Goal: Task Accomplishment & Management: Use online tool/utility

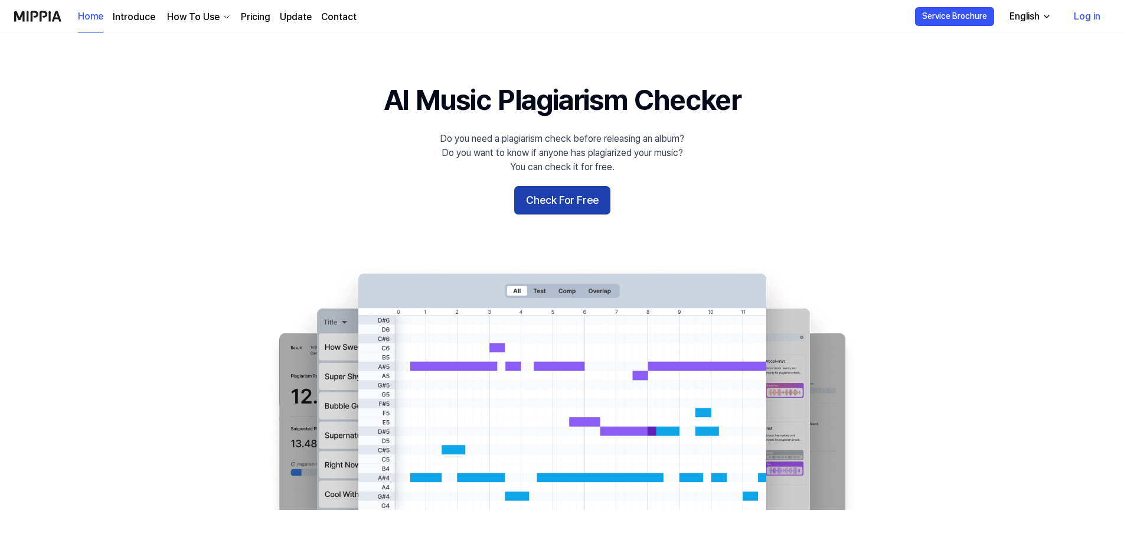
drag, startPoint x: 0, startPoint y: 0, endPoint x: 570, endPoint y: 201, distance: 604.3
click at [570, 201] on button "Check For Free" at bounding box center [562, 200] width 96 height 28
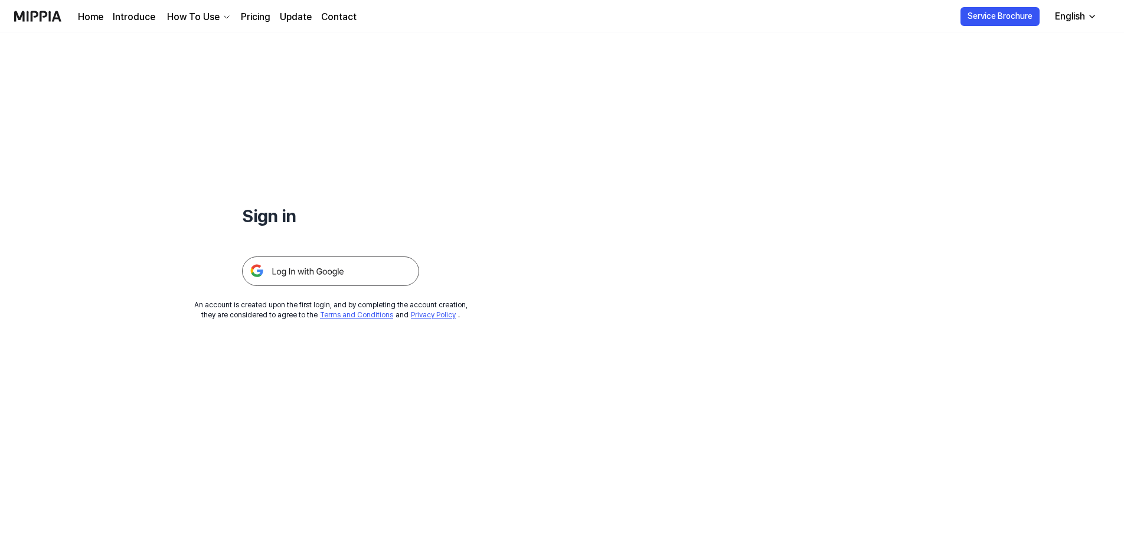
click at [338, 266] on img at bounding box center [330, 271] width 177 height 30
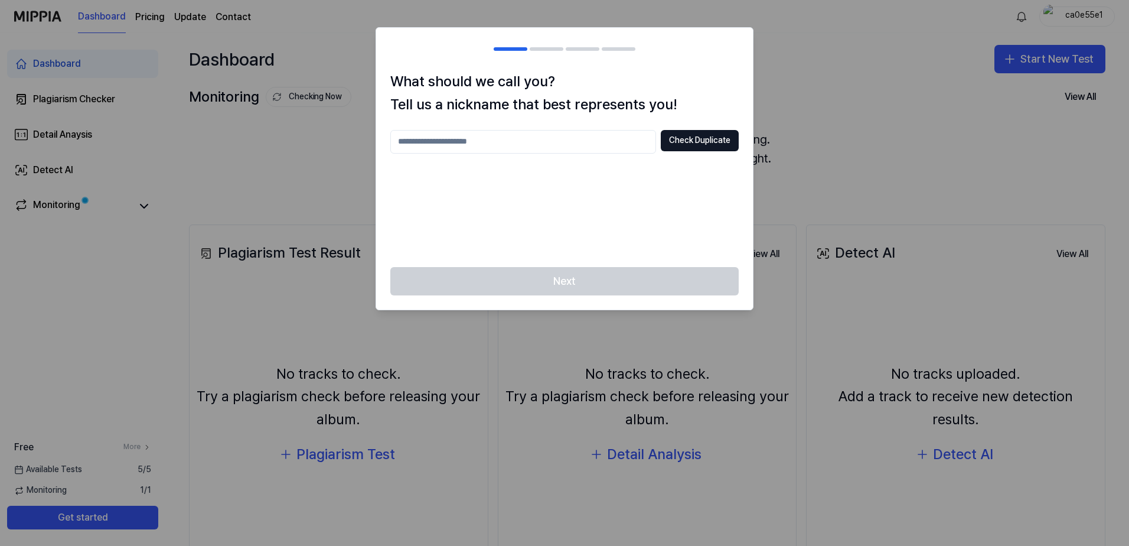
click at [495, 151] on input "text" at bounding box center [523, 142] width 266 height 24
click at [582, 276] on div "Next" at bounding box center [564, 288] width 377 height 43
click at [621, 143] on input "*" at bounding box center [523, 142] width 266 height 24
click at [662, 247] on div "** Check Duplicate" at bounding box center [564, 191] width 348 height 123
click at [524, 101] on h1 "What should we call you? Tell us a nickname that best represents you!" at bounding box center [564, 92] width 348 height 45
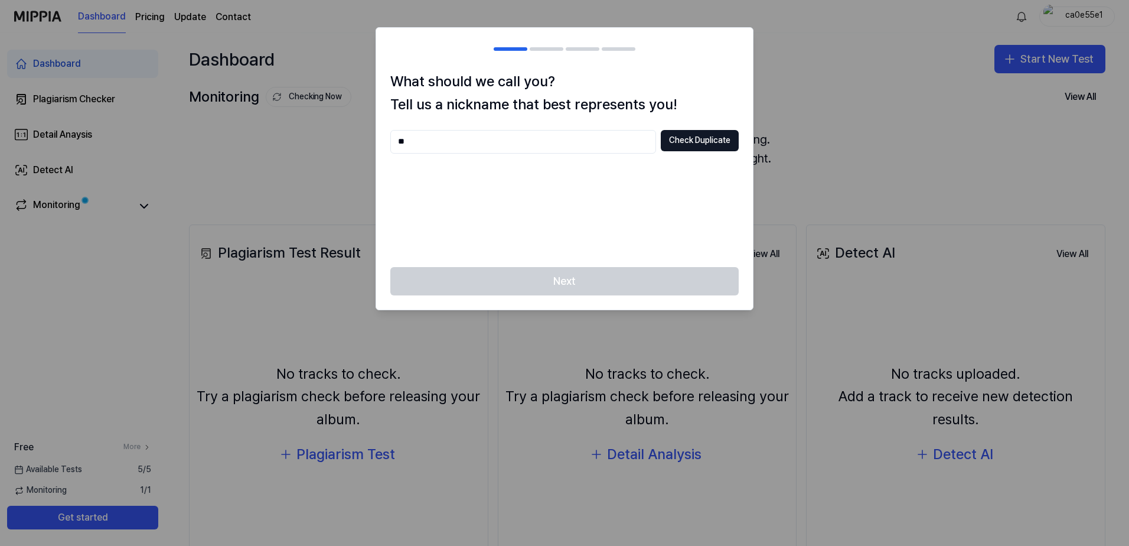
click at [543, 136] on input "**" at bounding box center [523, 142] width 266 height 24
click at [616, 186] on div "******* Check Duplicate" at bounding box center [564, 191] width 348 height 123
click at [575, 133] on input "*******" at bounding box center [523, 142] width 266 height 24
type input "**********"
click at [628, 169] on div "**********" at bounding box center [564, 191] width 348 height 123
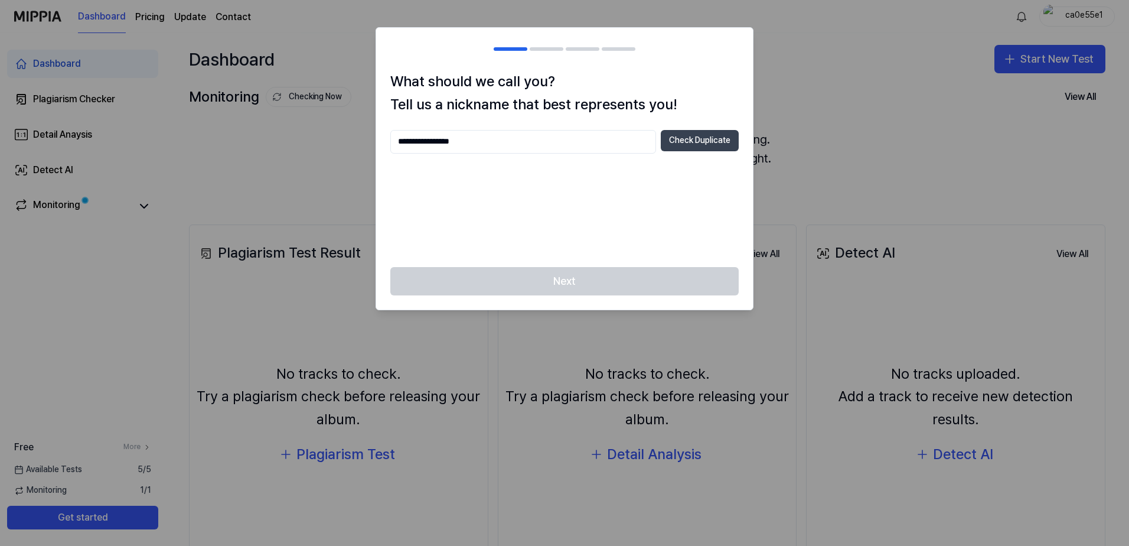
click at [681, 132] on button "Check Duplicate" at bounding box center [700, 140] width 78 height 21
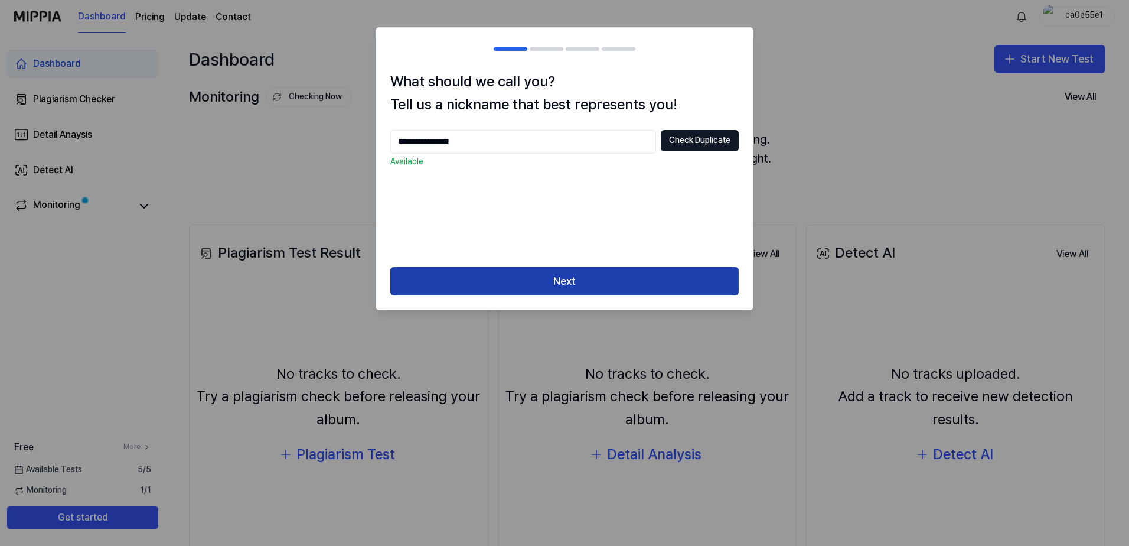
click at [584, 279] on button "Next" at bounding box center [564, 281] width 348 height 28
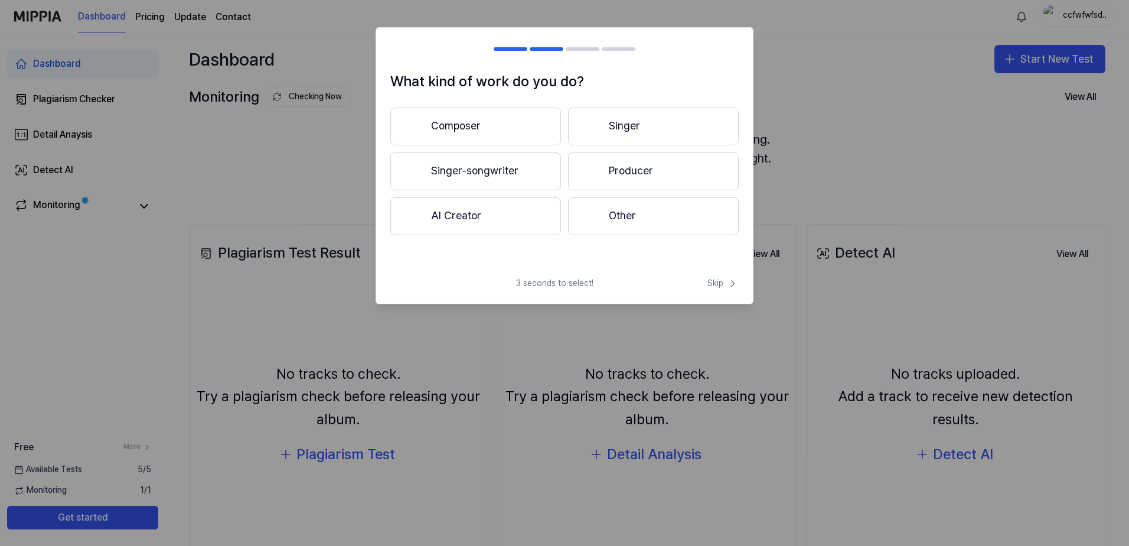
click at [620, 208] on button "Other" at bounding box center [653, 216] width 171 height 38
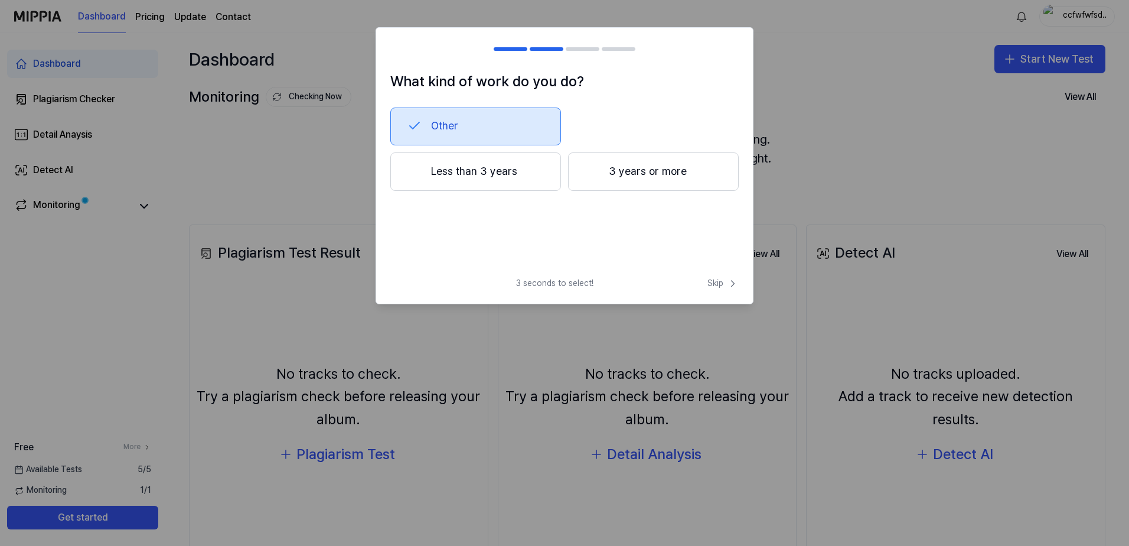
click at [497, 123] on button "Other" at bounding box center [475, 126] width 171 height 38
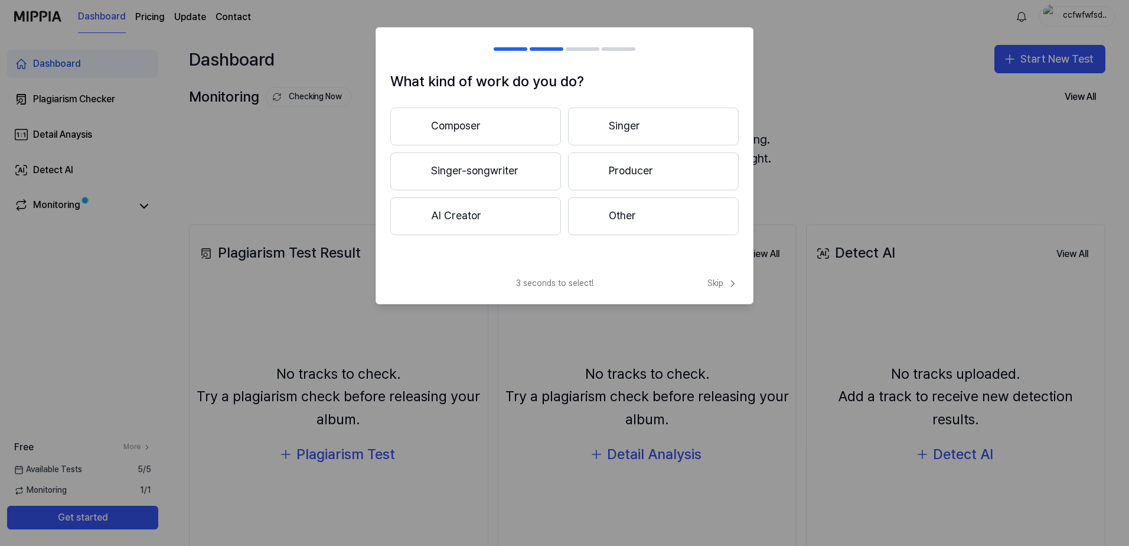
click at [626, 206] on button "Other" at bounding box center [653, 216] width 171 height 38
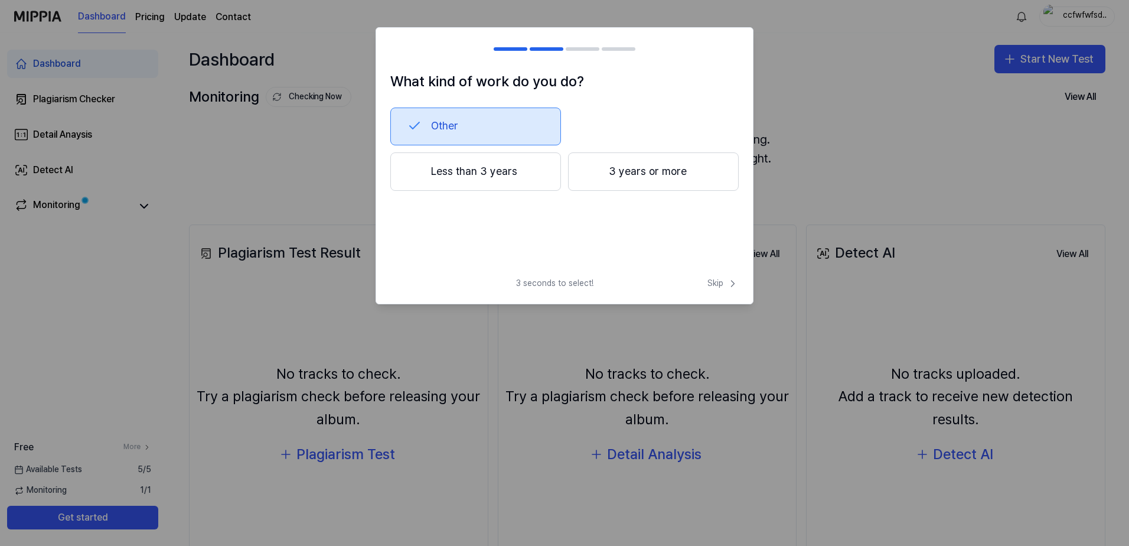
click at [508, 132] on button "Other" at bounding box center [475, 126] width 171 height 38
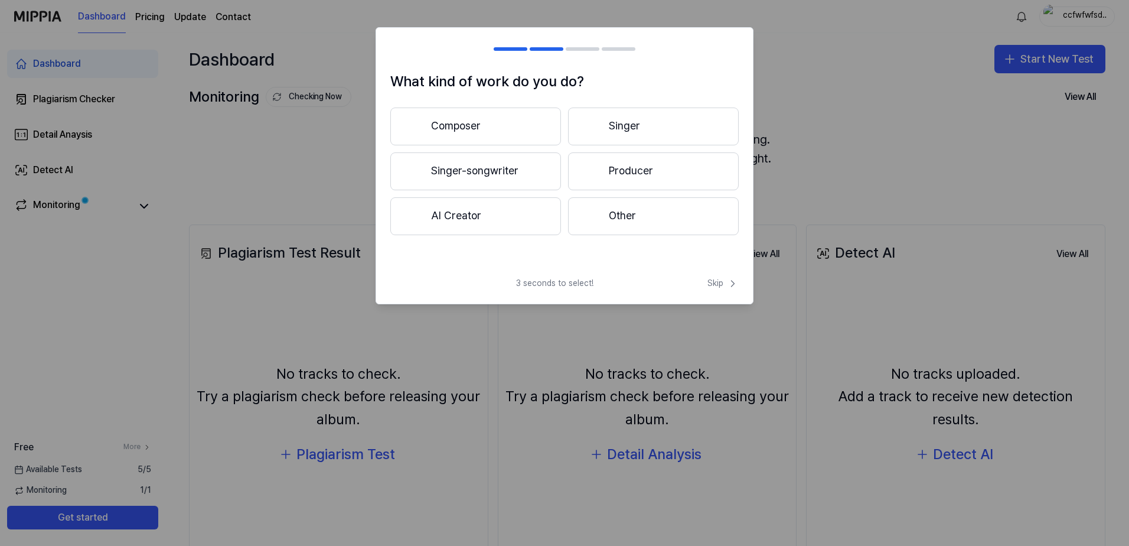
click at [646, 213] on button "Other" at bounding box center [653, 216] width 171 height 38
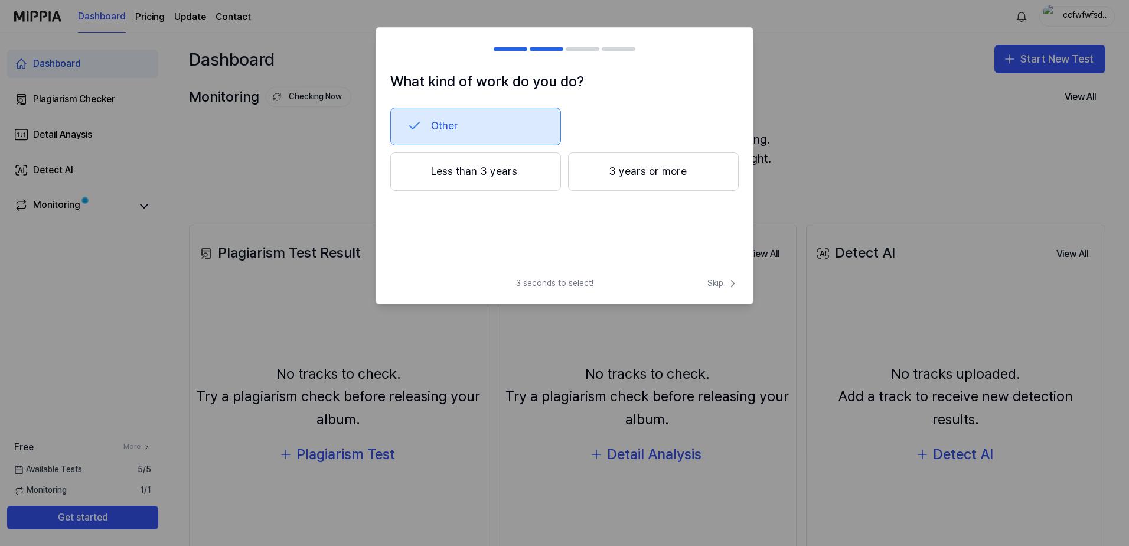
click at [719, 285] on span "Skip" at bounding box center [722, 283] width 31 height 12
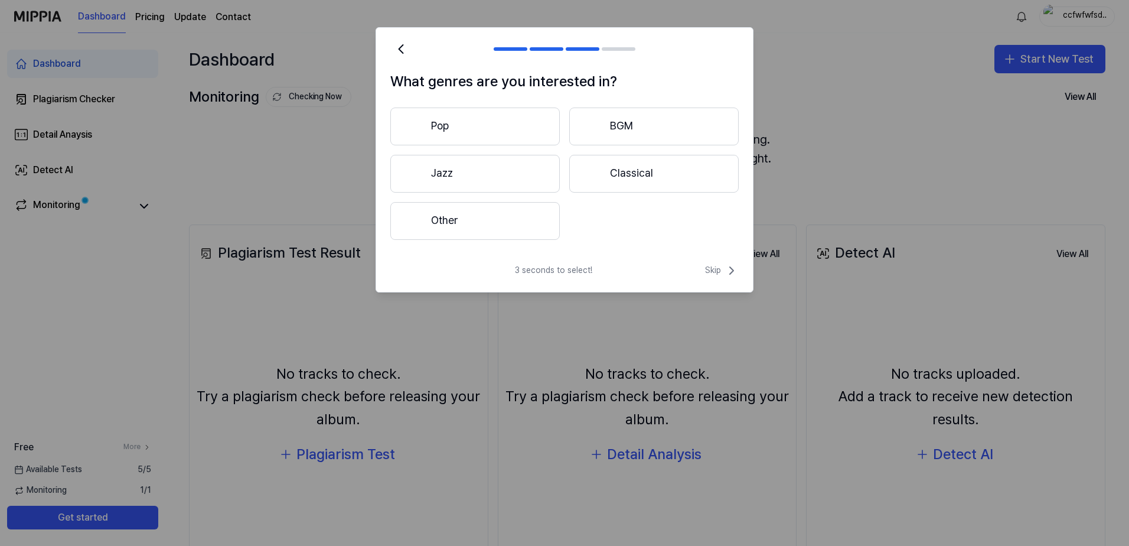
click at [495, 221] on button "Other" at bounding box center [474, 221] width 169 height 38
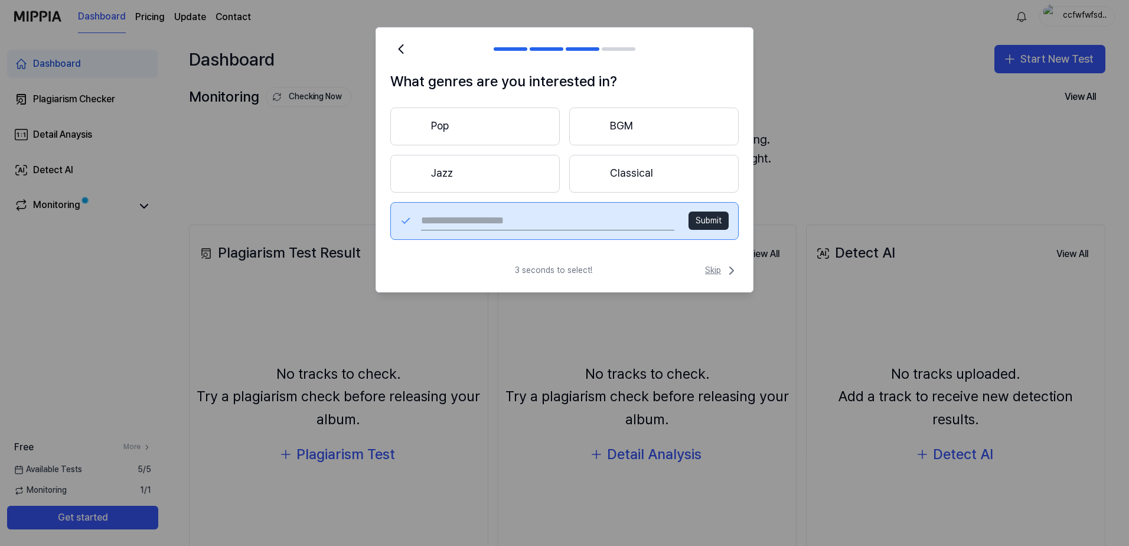
click at [716, 270] on span "Skip" at bounding box center [722, 270] width 34 height 14
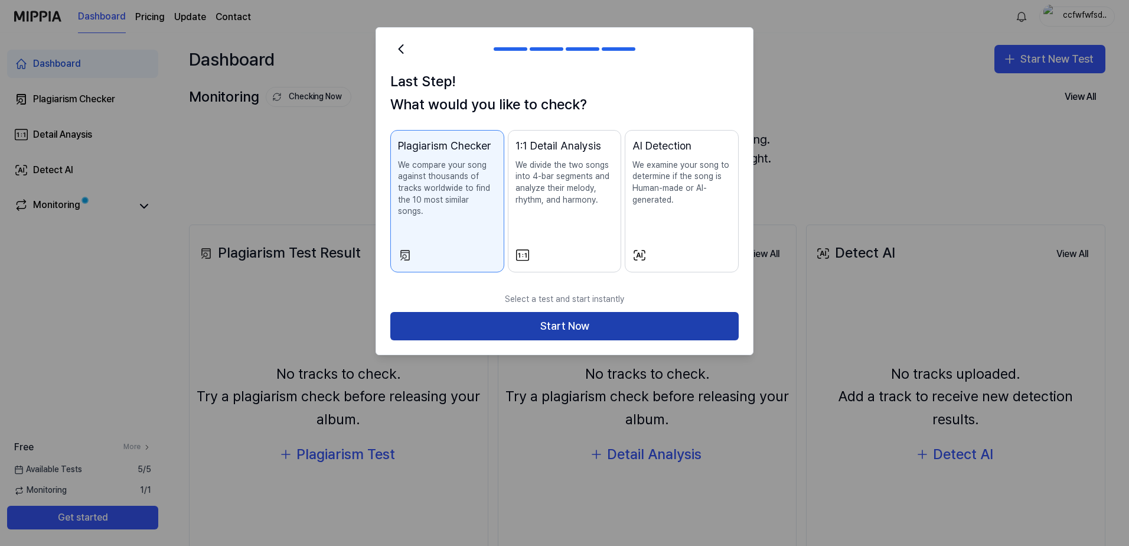
click at [664, 326] on button "Start Now" at bounding box center [564, 326] width 348 height 28
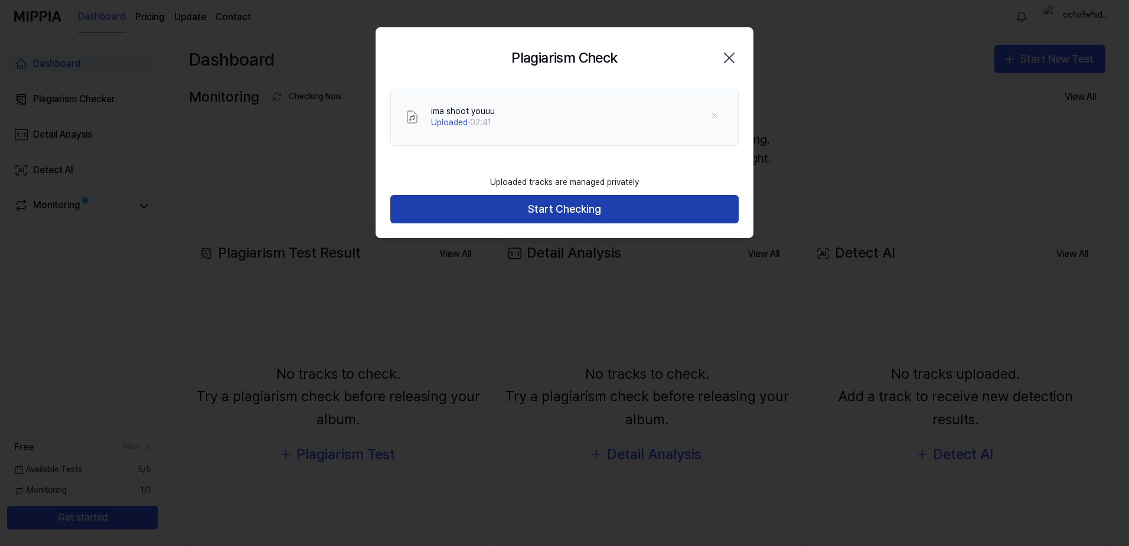
click at [557, 210] on button "Start Checking" at bounding box center [564, 209] width 348 height 28
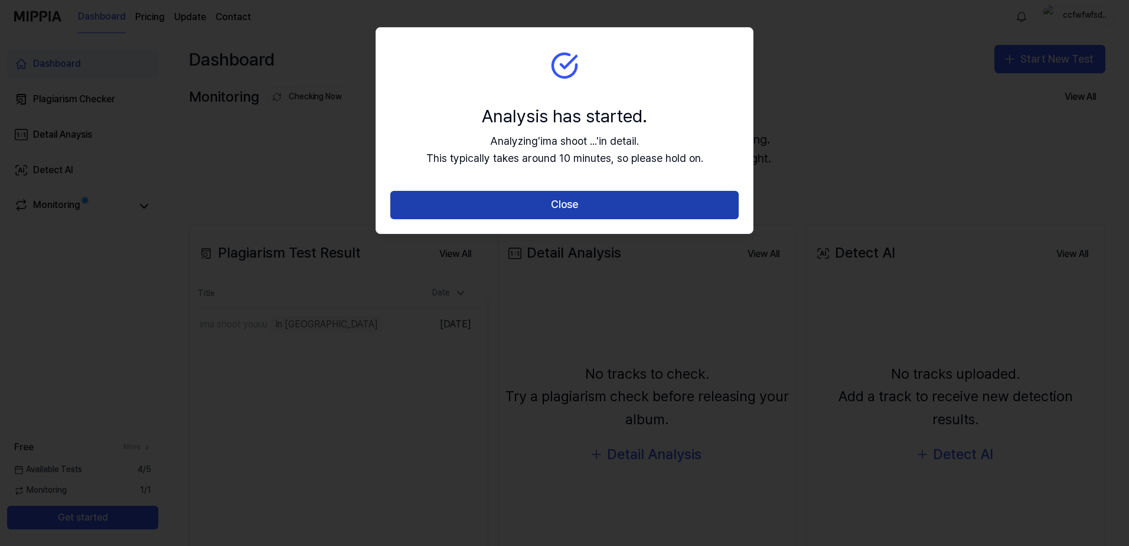
click at [530, 196] on button "Close" at bounding box center [564, 205] width 348 height 28
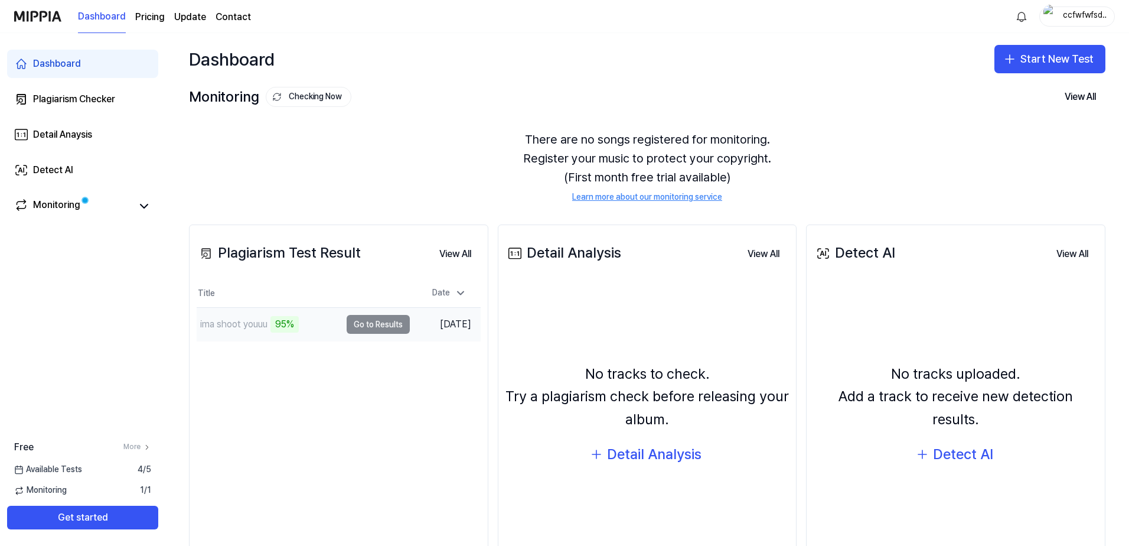
click at [293, 329] on div "95%" at bounding box center [284, 324] width 28 height 17
click at [53, 206] on div "Monitoring" at bounding box center [56, 206] width 47 height 17
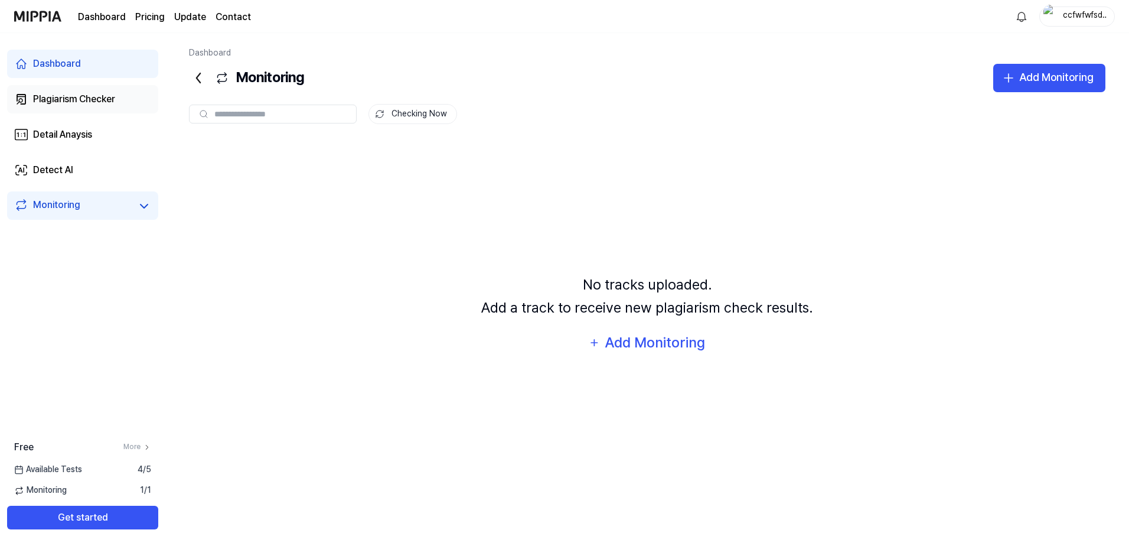
click at [63, 90] on link "Plagiarism Checker" at bounding box center [82, 99] width 151 height 28
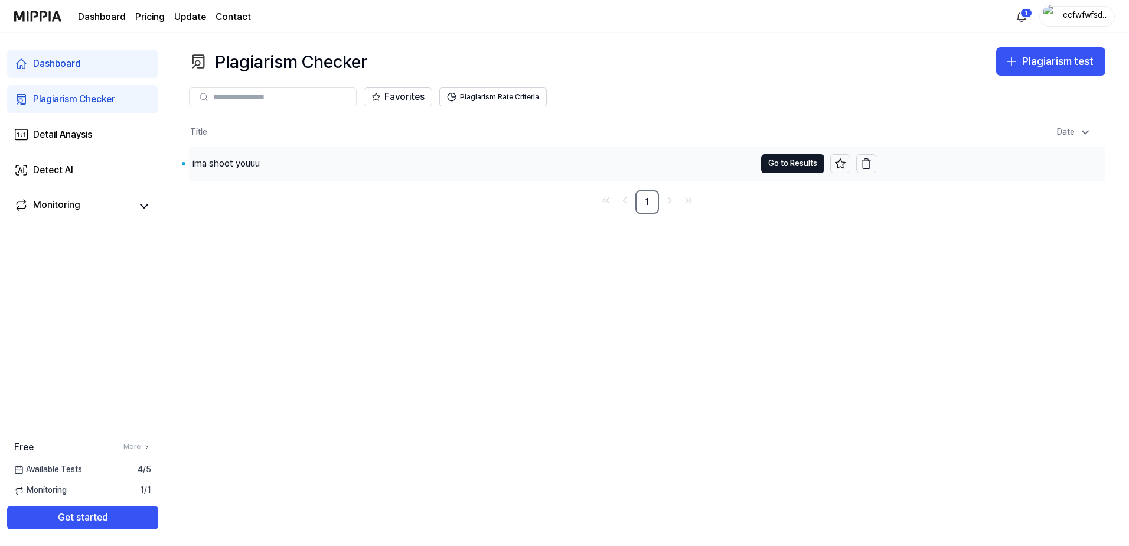
click at [238, 166] on div "ima shoot youuu" at bounding box center [225, 163] width 67 height 14
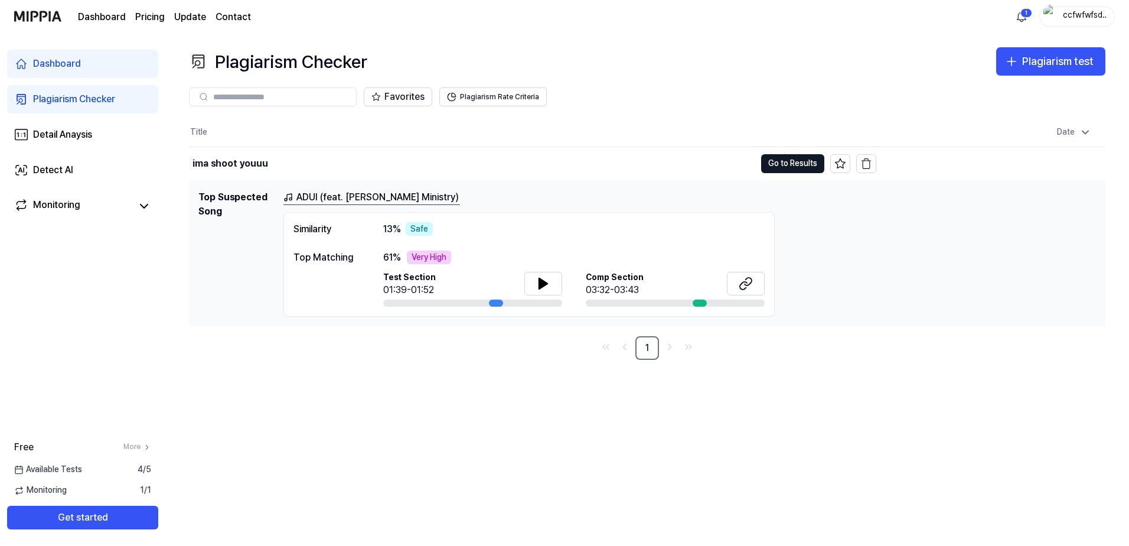
click at [315, 201] on link "ADUI (feat. Luz A.D.A Ministry)" at bounding box center [371, 197] width 177 height 15
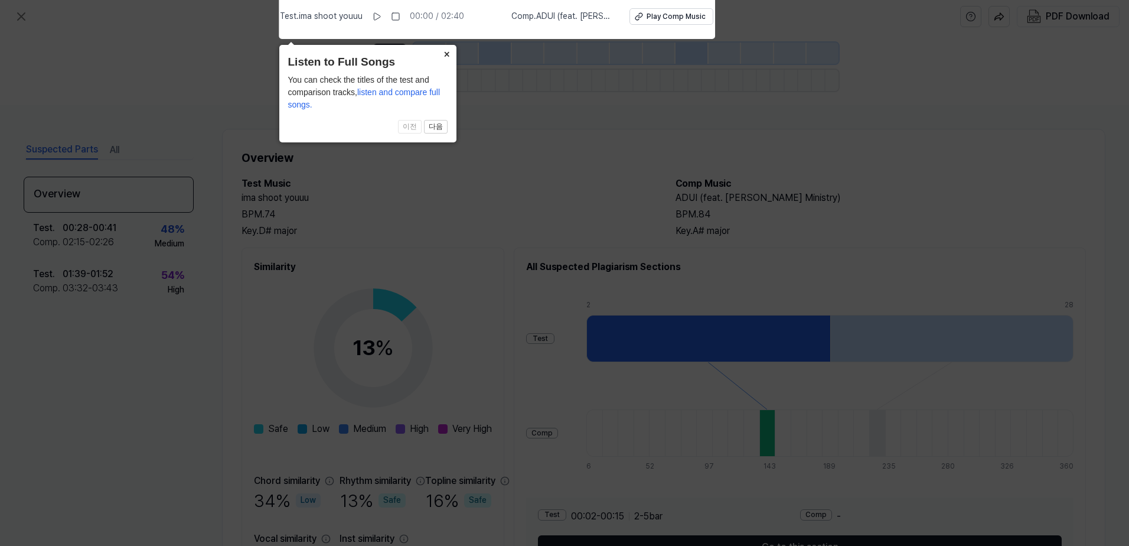
click at [443, 57] on button "×" at bounding box center [446, 53] width 19 height 17
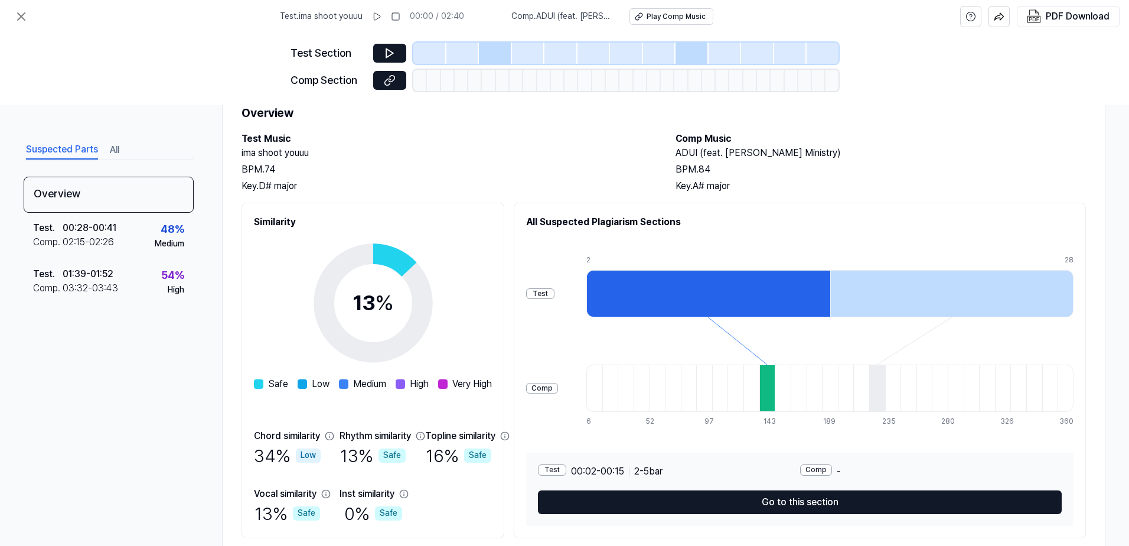
scroll to position [80, 0]
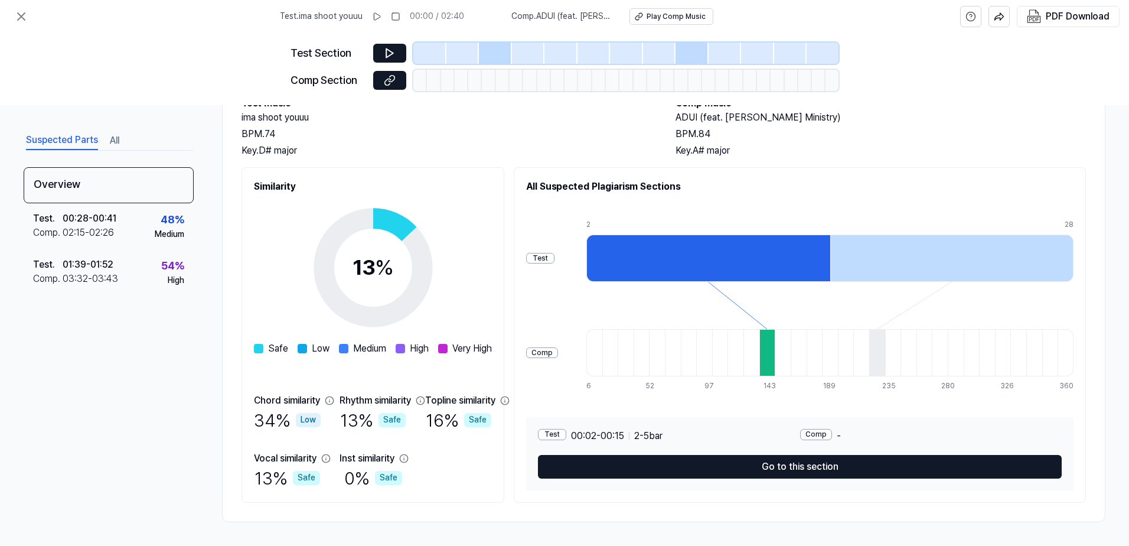
click at [801, 259] on div at bounding box center [708, 257] width 244 height 47
click at [554, 257] on div "Test" at bounding box center [540, 258] width 28 height 11
click at [558, 351] on div "Comp" at bounding box center [542, 352] width 32 height 11
click at [759, 354] on div at bounding box center [751, 352] width 16 height 47
drag, startPoint x: 806, startPoint y: 351, endPoint x: 823, endPoint y: 349, distance: 16.7
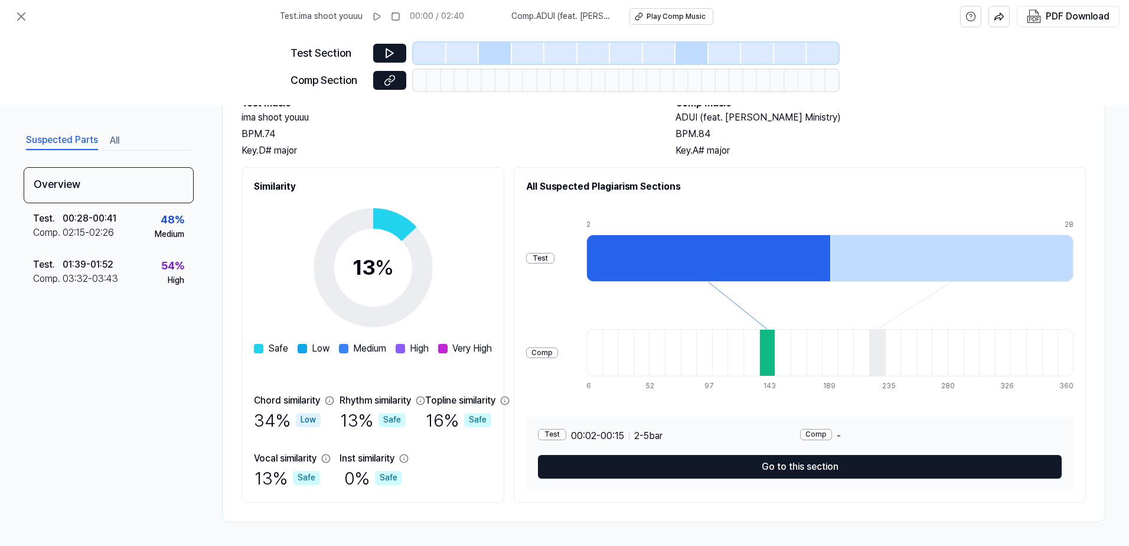
click at [775, 351] on div at bounding box center [767, 352] width 16 height 47
click at [932, 351] on div at bounding box center [924, 352] width 16 height 47
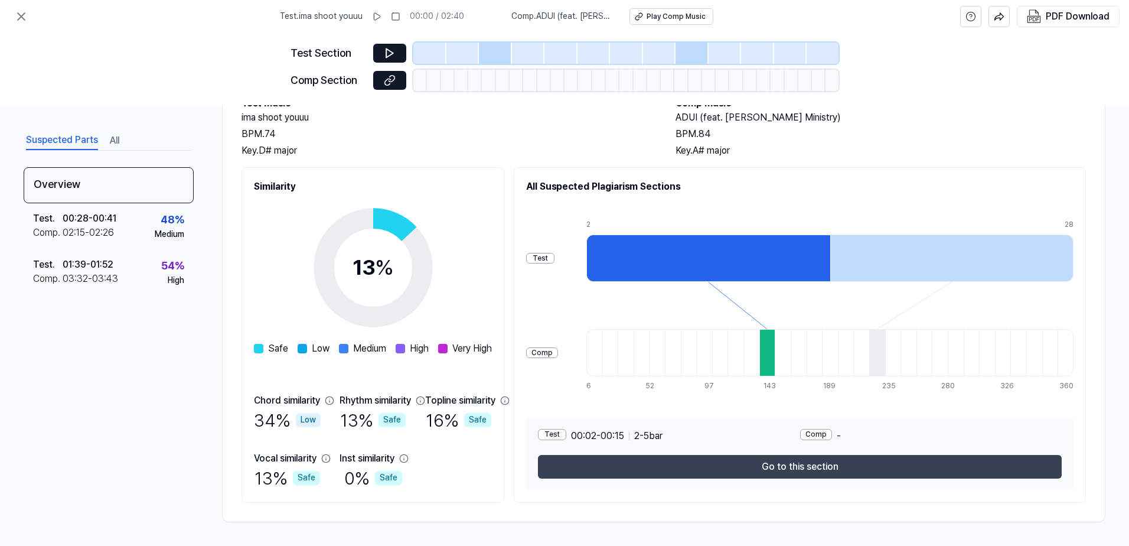
click at [832, 472] on button "Go to this section" at bounding box center [800, 467] width 524 height 24
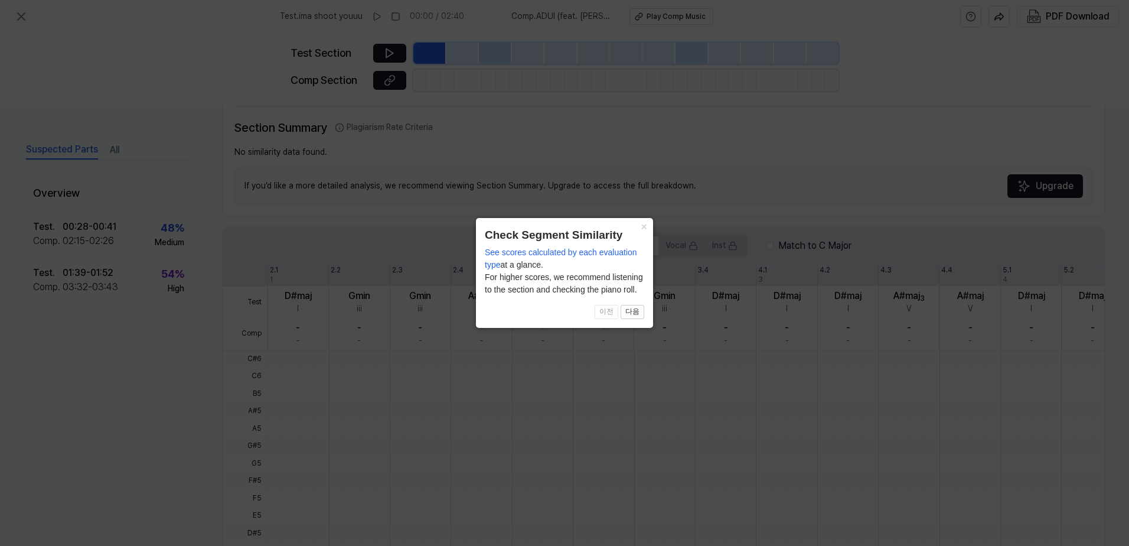
scroll to position [240, 0]
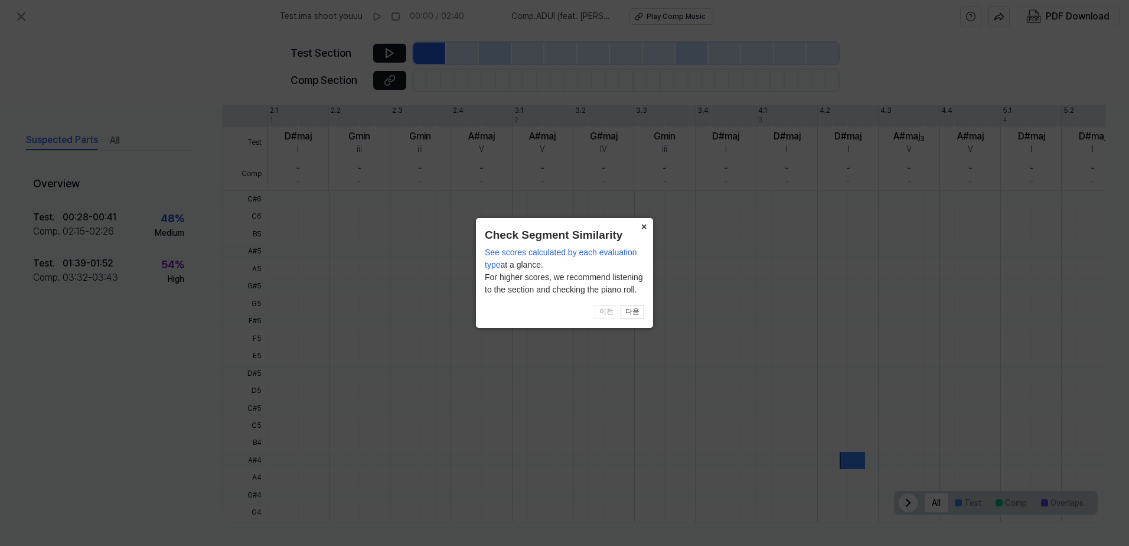
click at [646, 228] on button "×" at bounding box center [643, 226] width 19 height 17
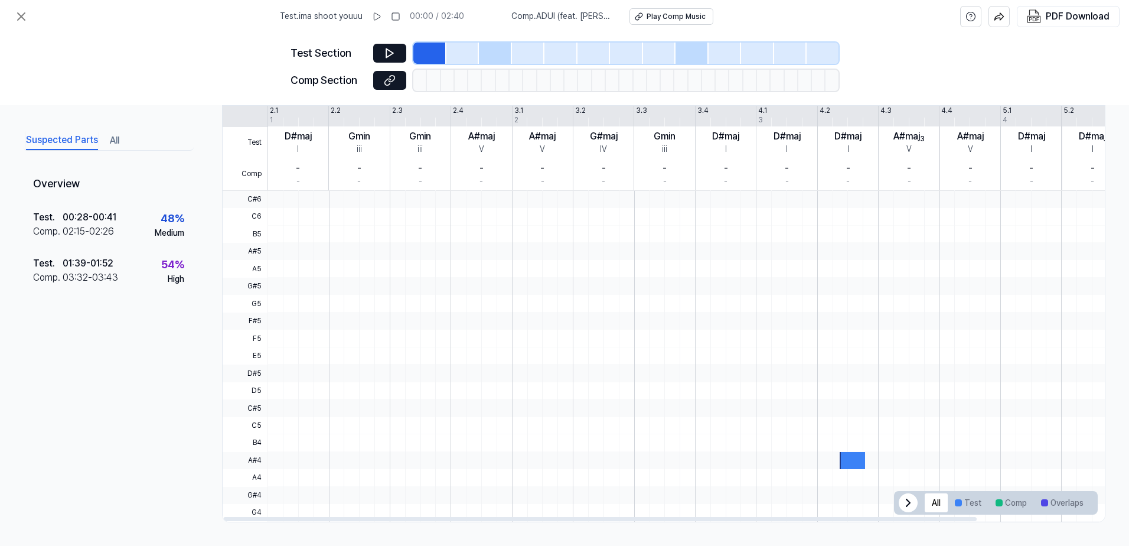
click at [855, 462] on div at bounding box center [852, 460] width 25 height 17
click at [387, 51] on icon at bounding box center [389, 53] width 7 height 9
click at [387, 51] on icon at bounding box center [388, 53] width 2 height 8
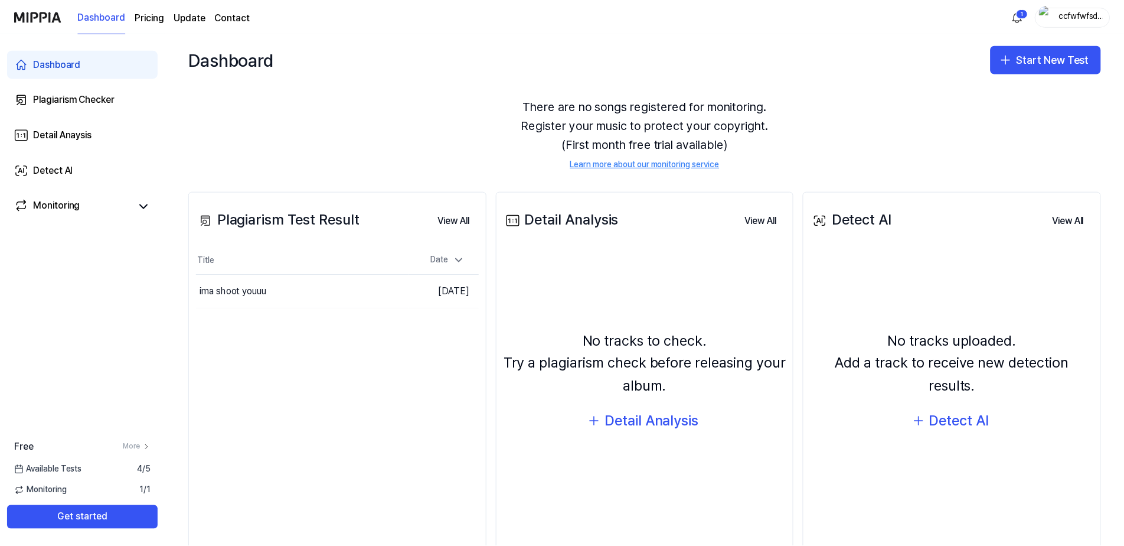
scroll to position [68, 0]
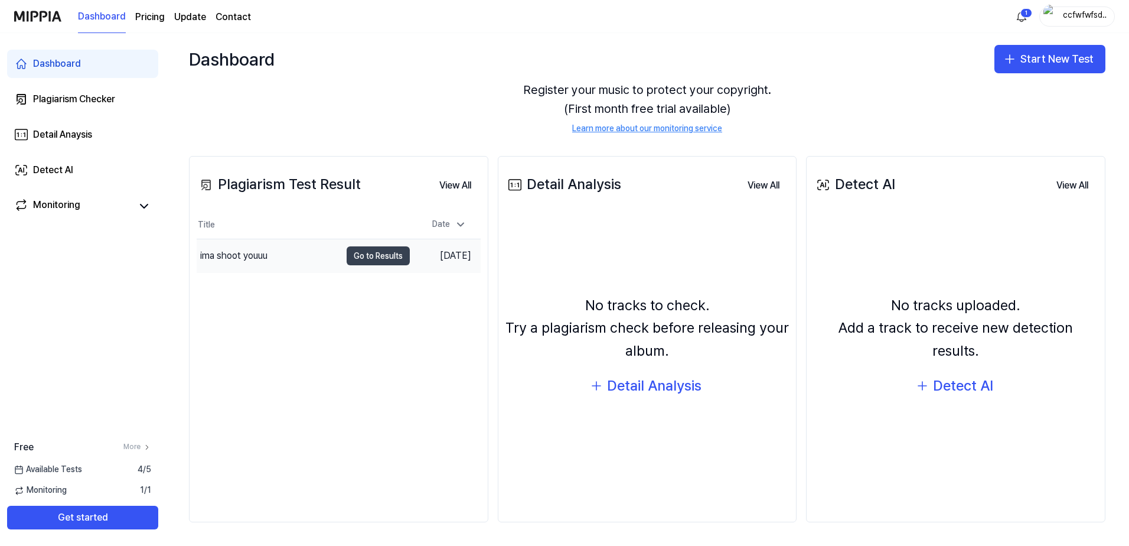
click at [368, 258] on button "Go to Results" at bounding box center [378, 255] width 63 height 19
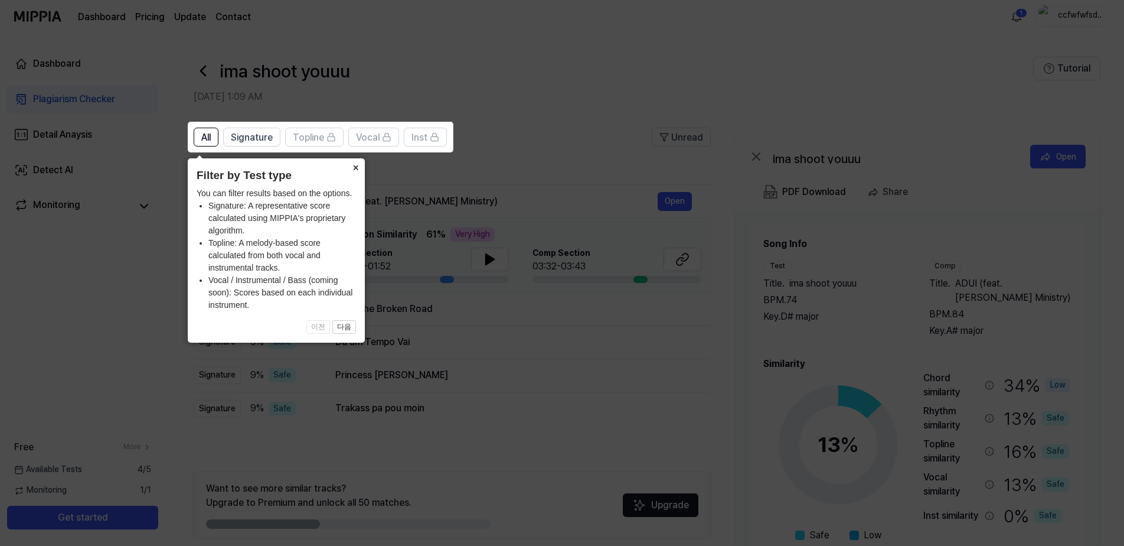
click at [352, 171] on button "×" at bounding box center [355, 166] width 19 height 17
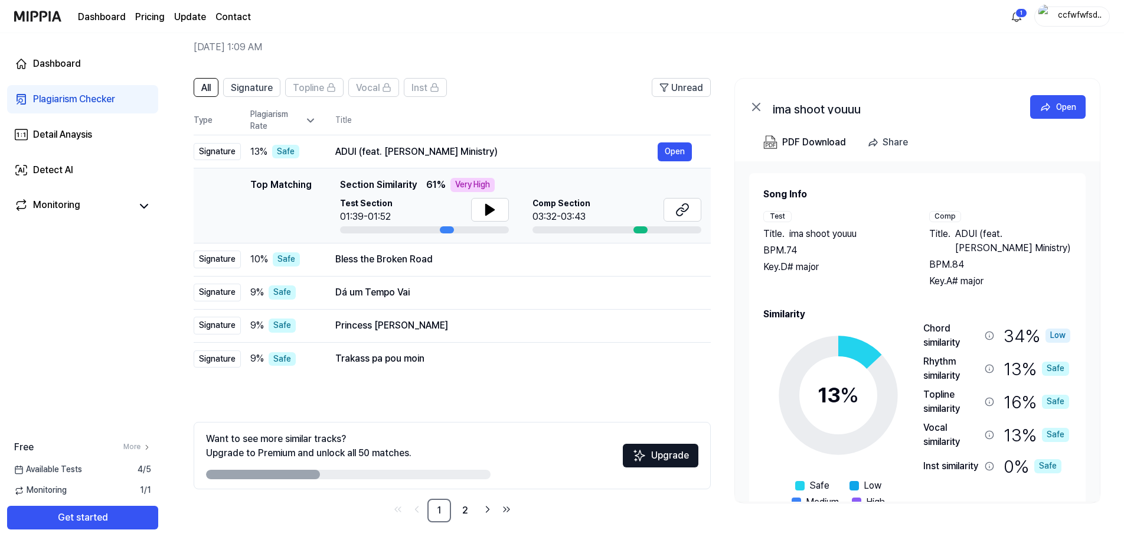
click at [458, 188] on div "Very High" at bounding box center [472, 185] width 44 height 14
click at [404, 177] on td "Top Matching Top Matching Section Similarity 61 % Very High Test Section 01:39-…" at bounding box center [452, 205] width 517 height 75
click at [394, 188] on span "Section Similarity" at bounding box center [378, 185] width 77 height 14
click at [391, 263] on div "Bless the Broken Road" at bounding box center [496, 259] width 322 height 14
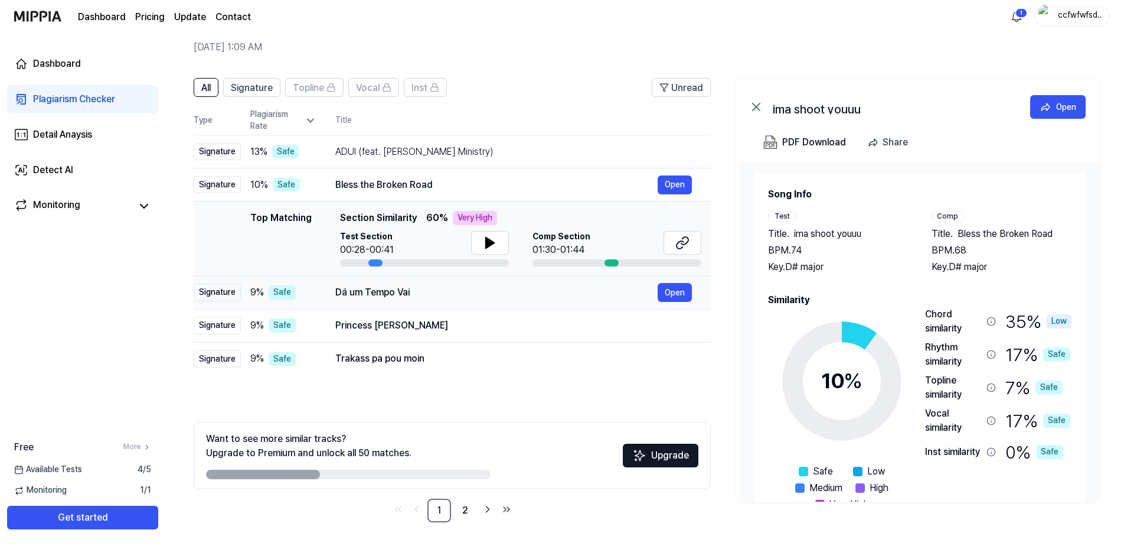
click at [390, 302] on div "Dá um Tempo Vai Open" at bounding box center [513, 292] width 357 height 19
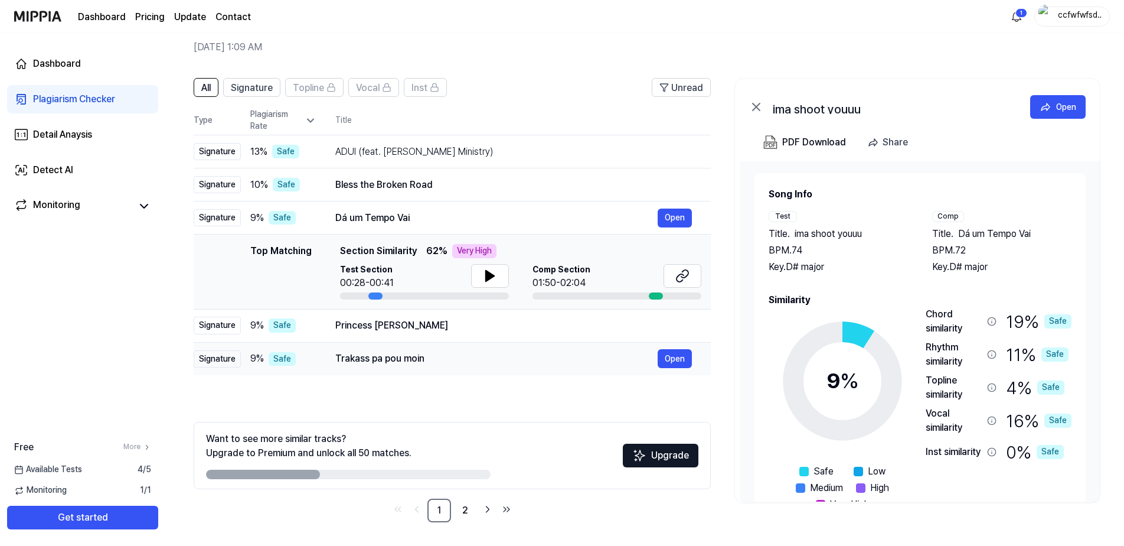
click at [399, 361] on div "Trakass pa pou moin" at bounding box center [496, 358] width 322 height 14
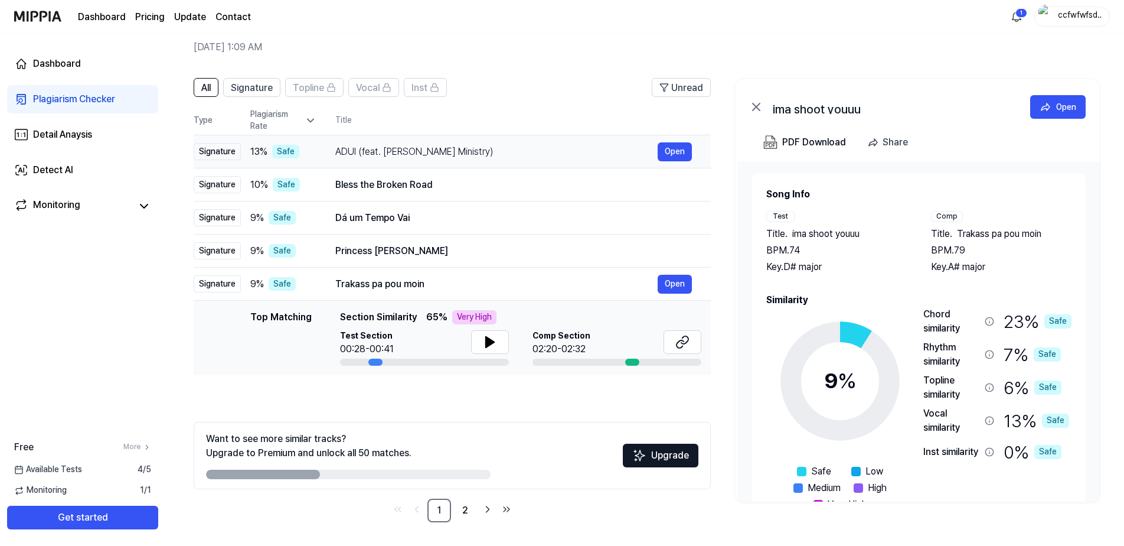
click at [386, 163] on td "ADUI (feat. [PERSON_NAME] Ministry) Open" at bounding box center [513, 151] width 394 height 33
